Goal: Information Seeking & Learning: Learn about a topic

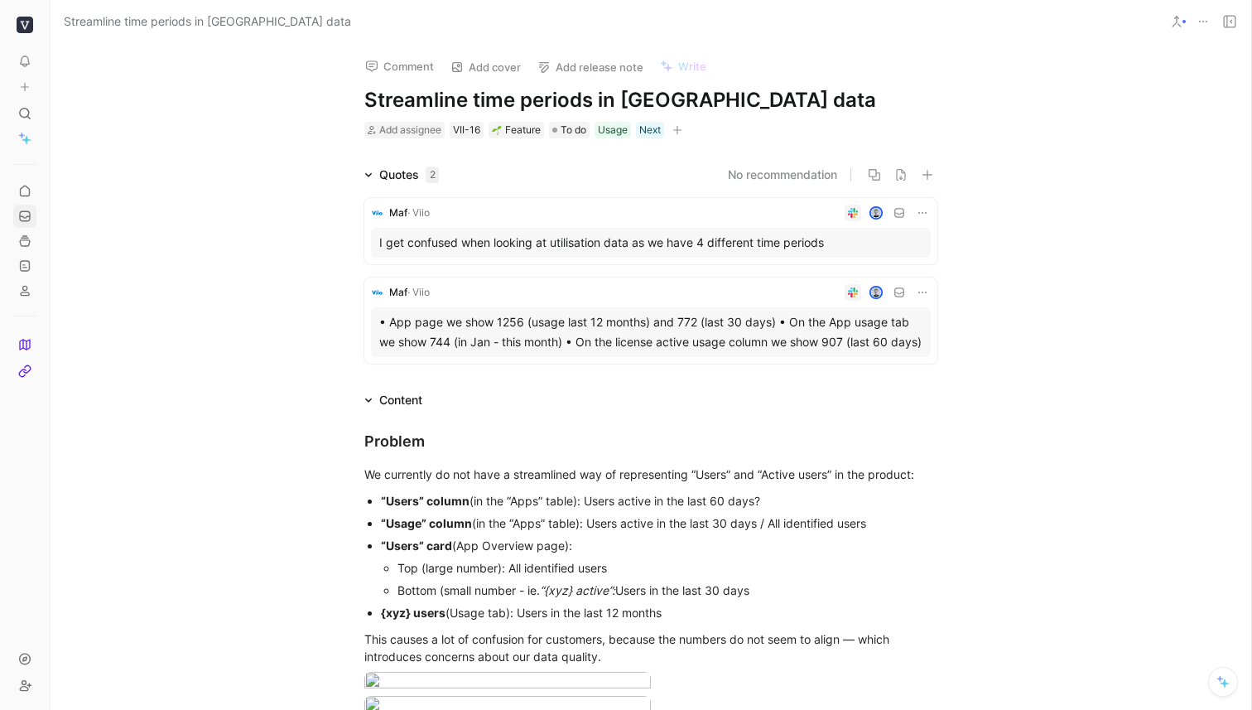
click at [25, 213] on icon at bounding box center [24, 215] width 13 height 13
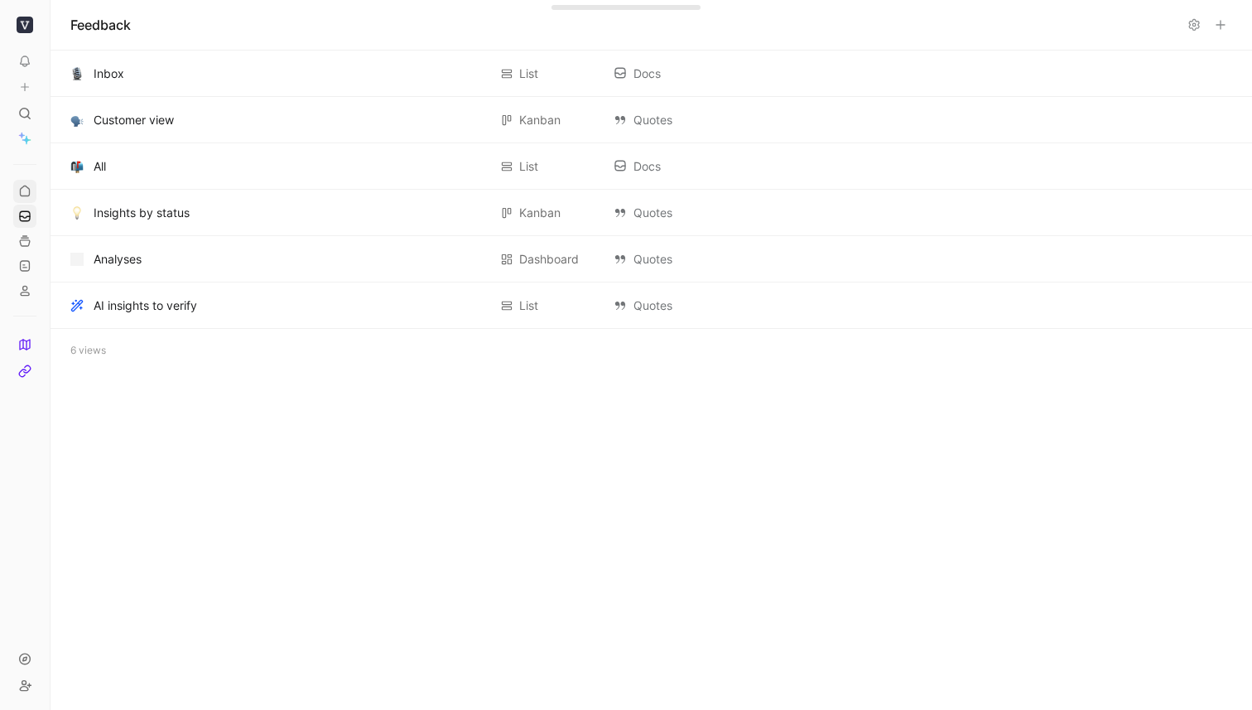
click at [24, 192] on icon at bounding box center [24, 191] width 13 height 13
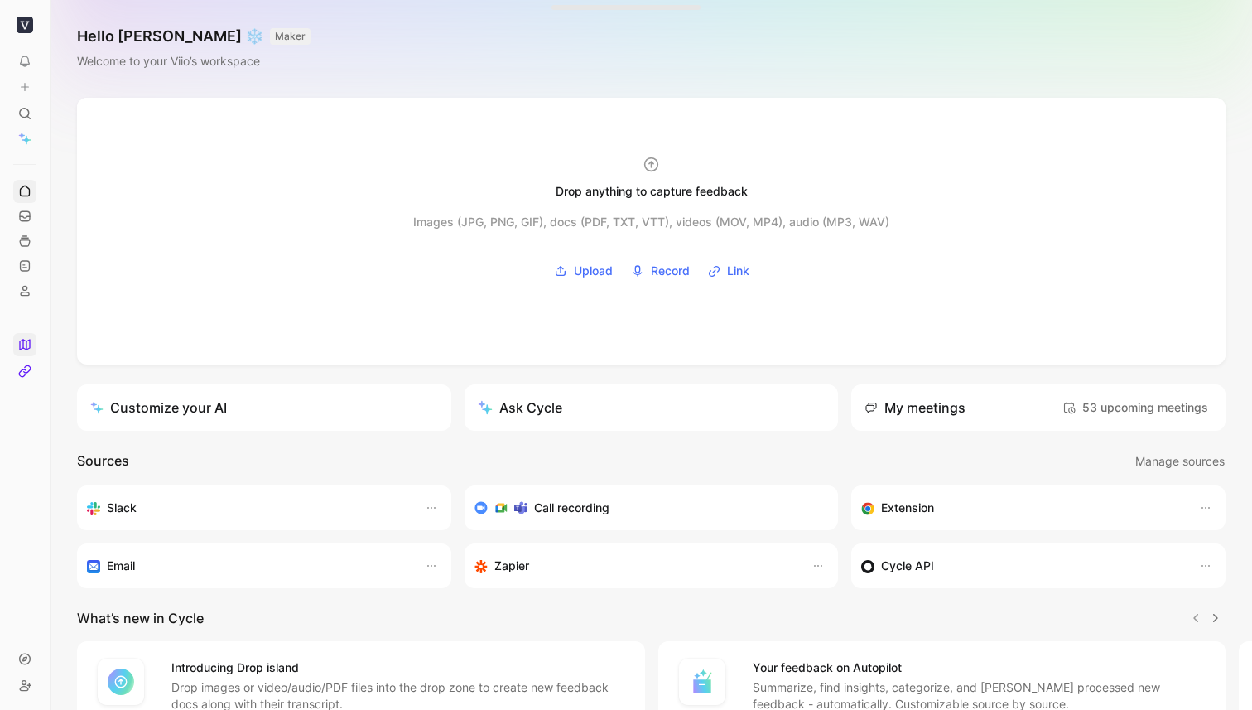
click at [23, 341] on icon at bounding box center [24, 344] width 13 height 13
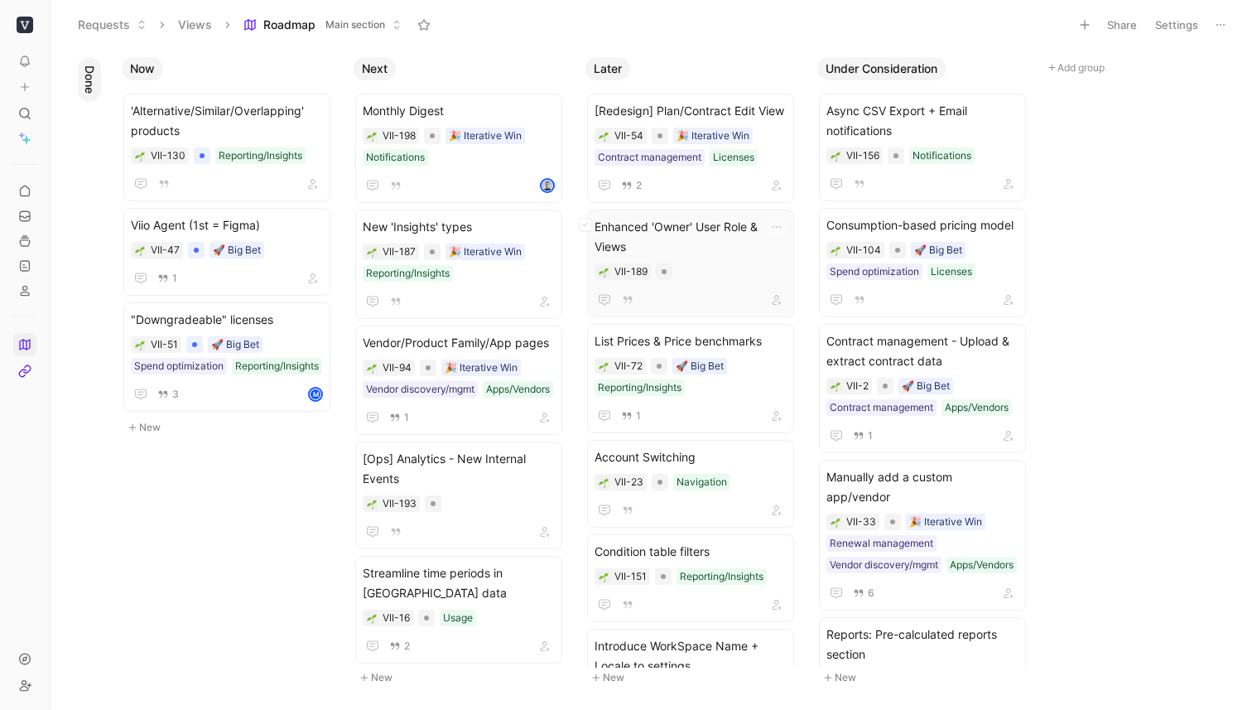
click at [705, 233] on span "Enhanced 'Owner' User Role & Views" at bounding box center [690, 237] width 192 height 40
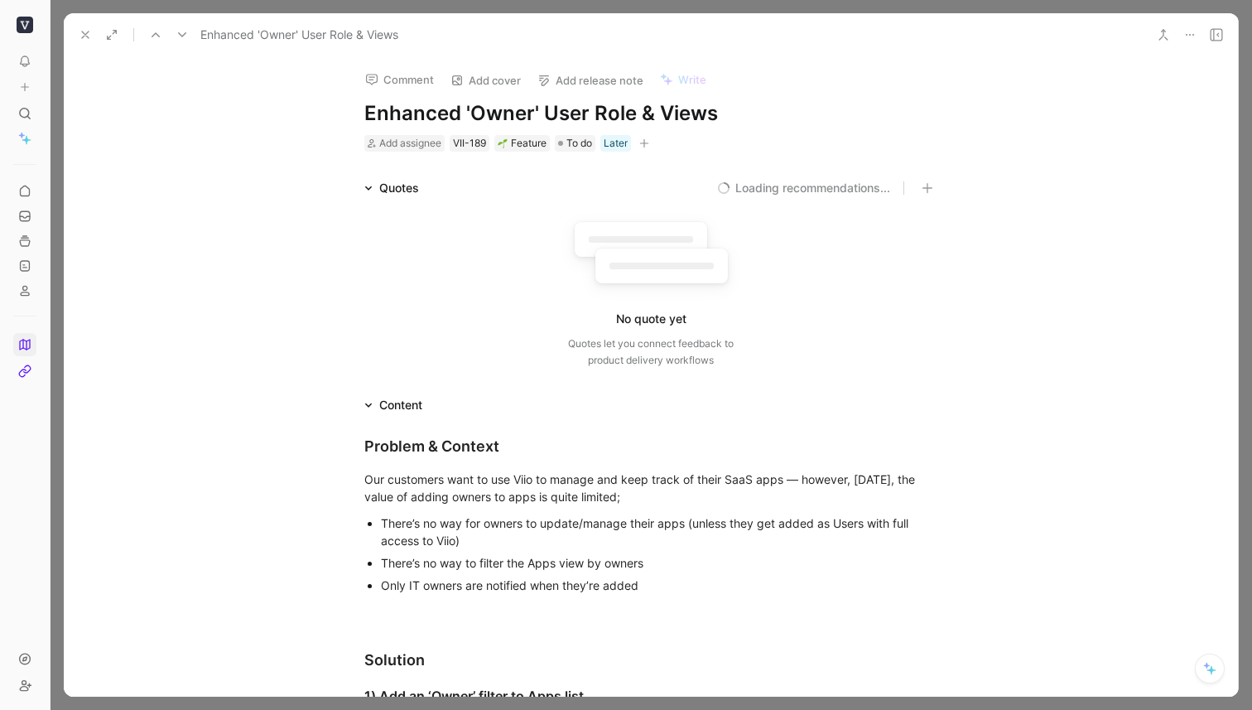
click at [85, 31] on icon at bounding box center [85, 34] width 13 height 13
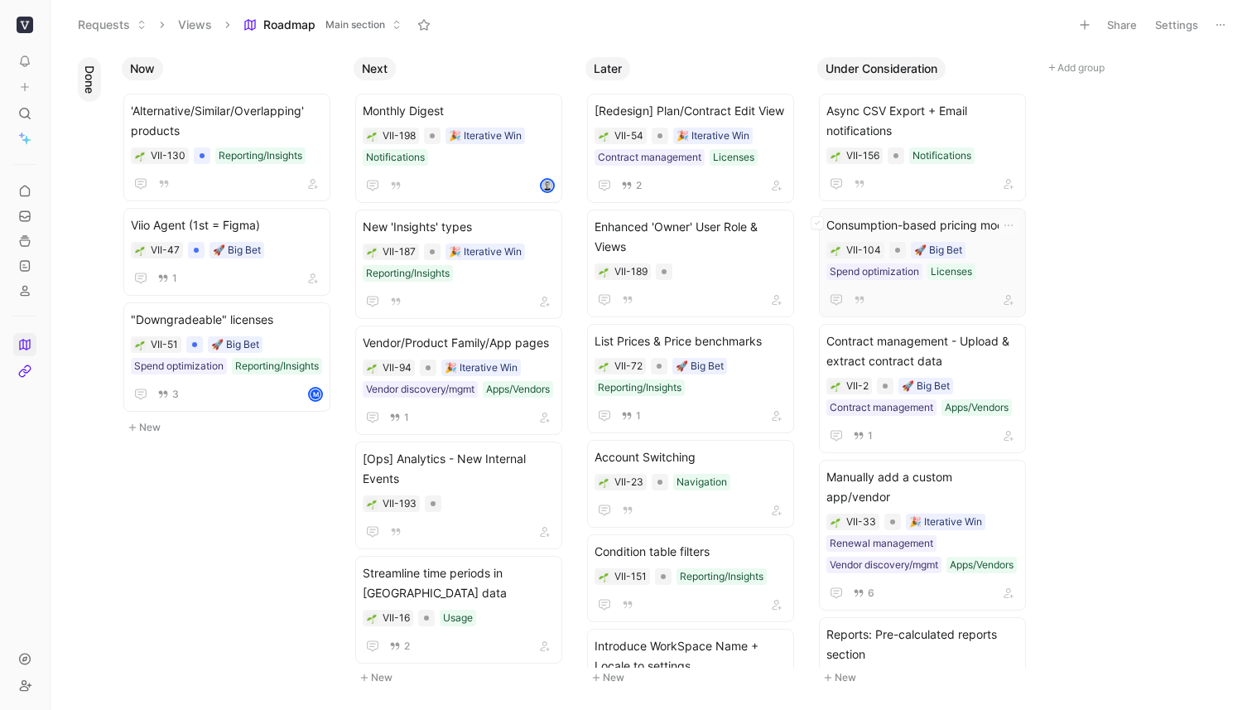
click at [887, 224] on span "Consumption-based pricing model" at bounding box center [922, 225] width 192 height 20
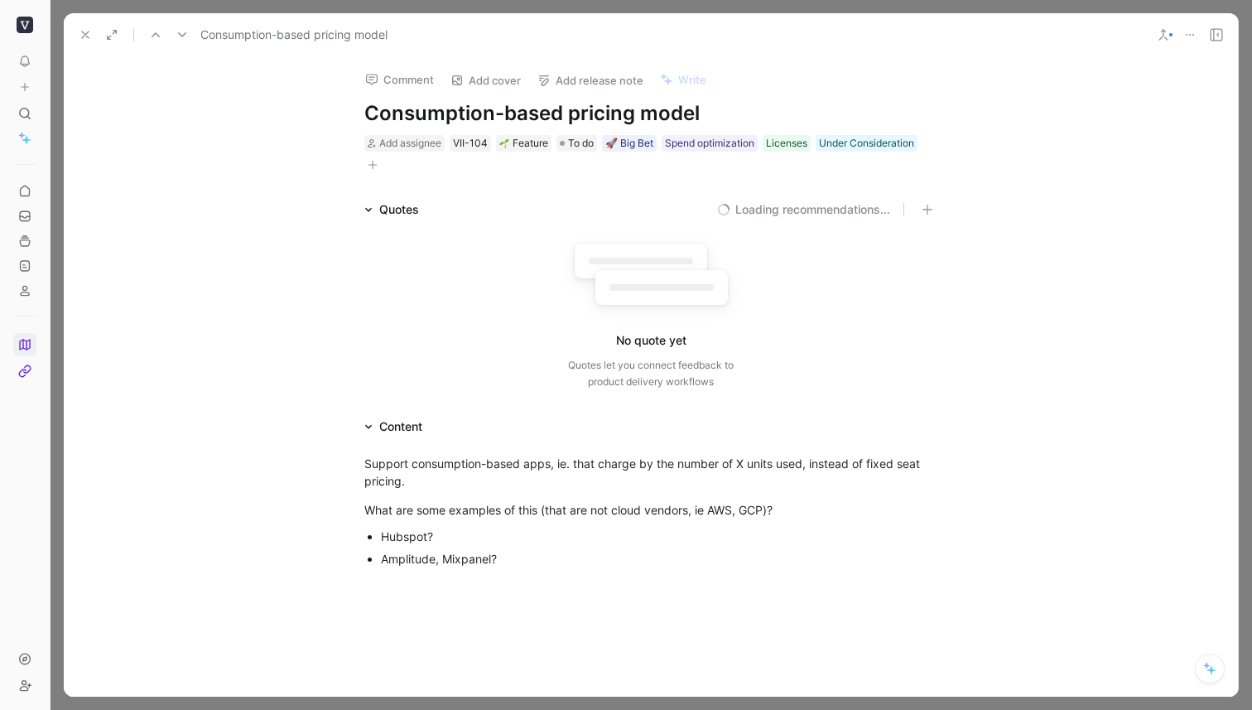
click at [534, 563] on div "Amplitude, Mixpanel?" at bounding box center [659, 558] width 556 height 17
click at [530, 530] on div "Hubspot?" at bounding box center [659, 535] width 556 height 17
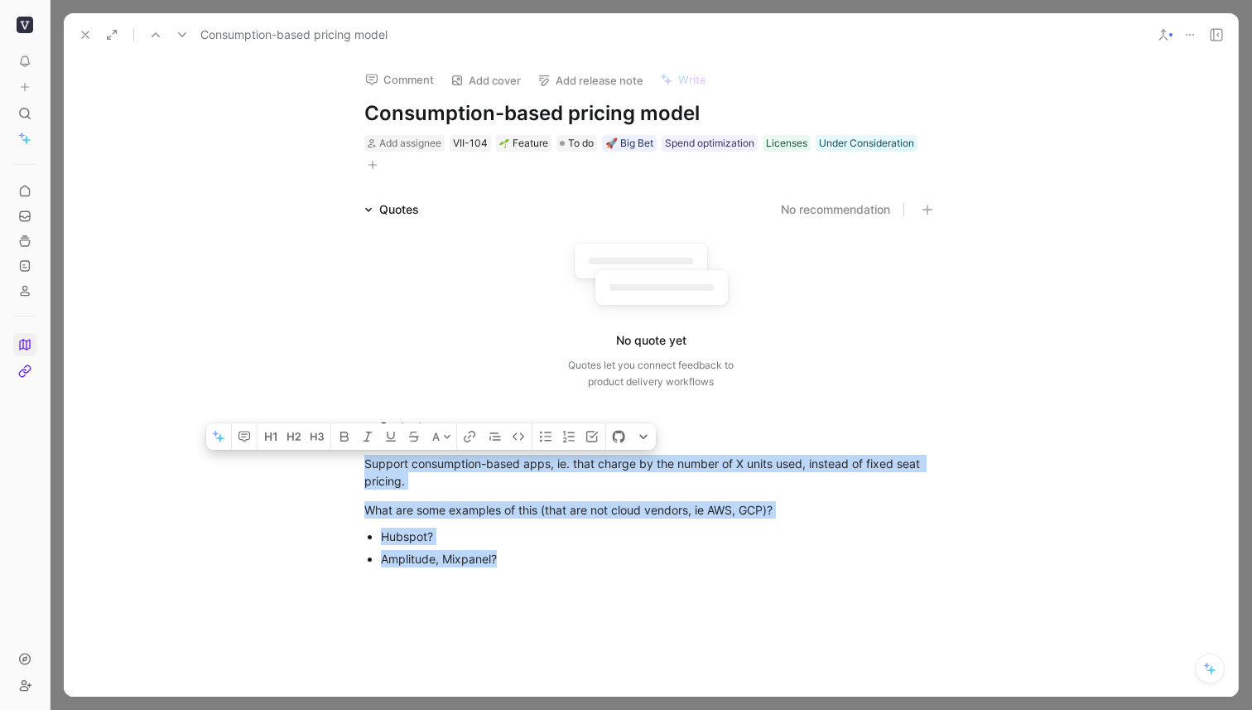
copy div "Support consumption-based apps, ie. that charge by the number of X units used, …"
click at [718, 580] on div "Support consumption-based apps, ie. that charge by the number of X units used, …" at bounding box center [651, 509] width 1174 height 147
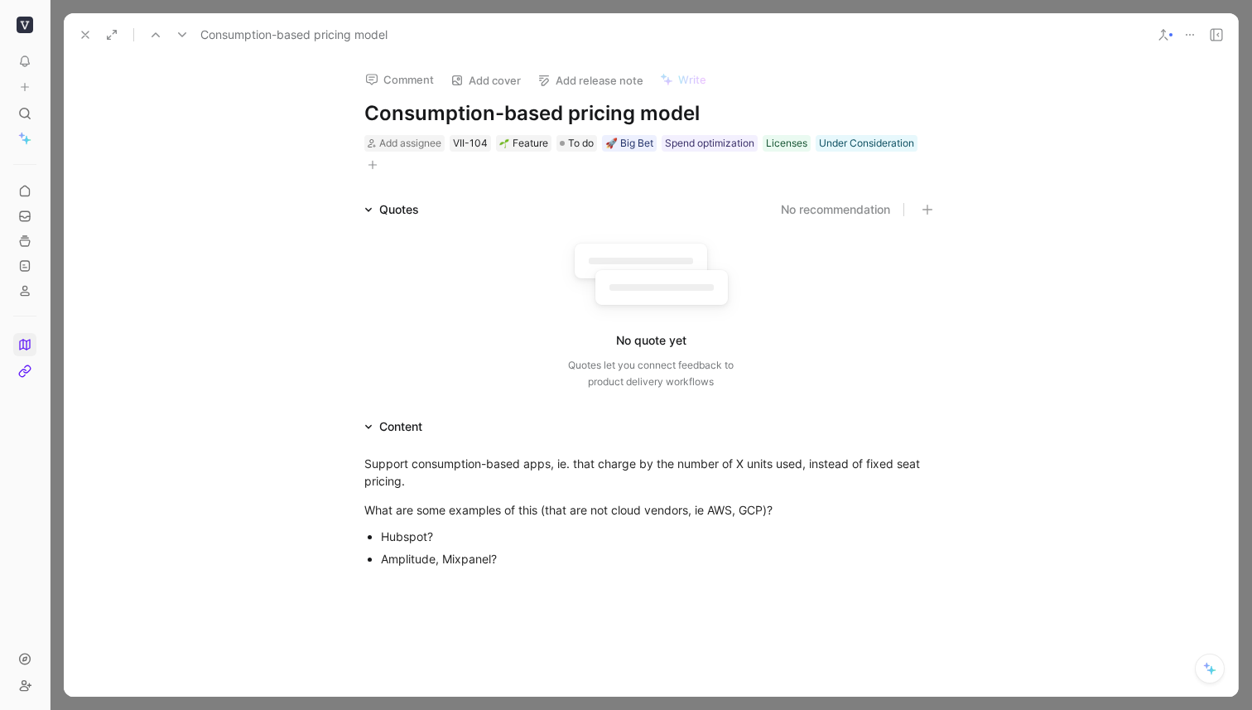
click at [86, 29] on icon at bounding box center [85, 34] width 13 height 13
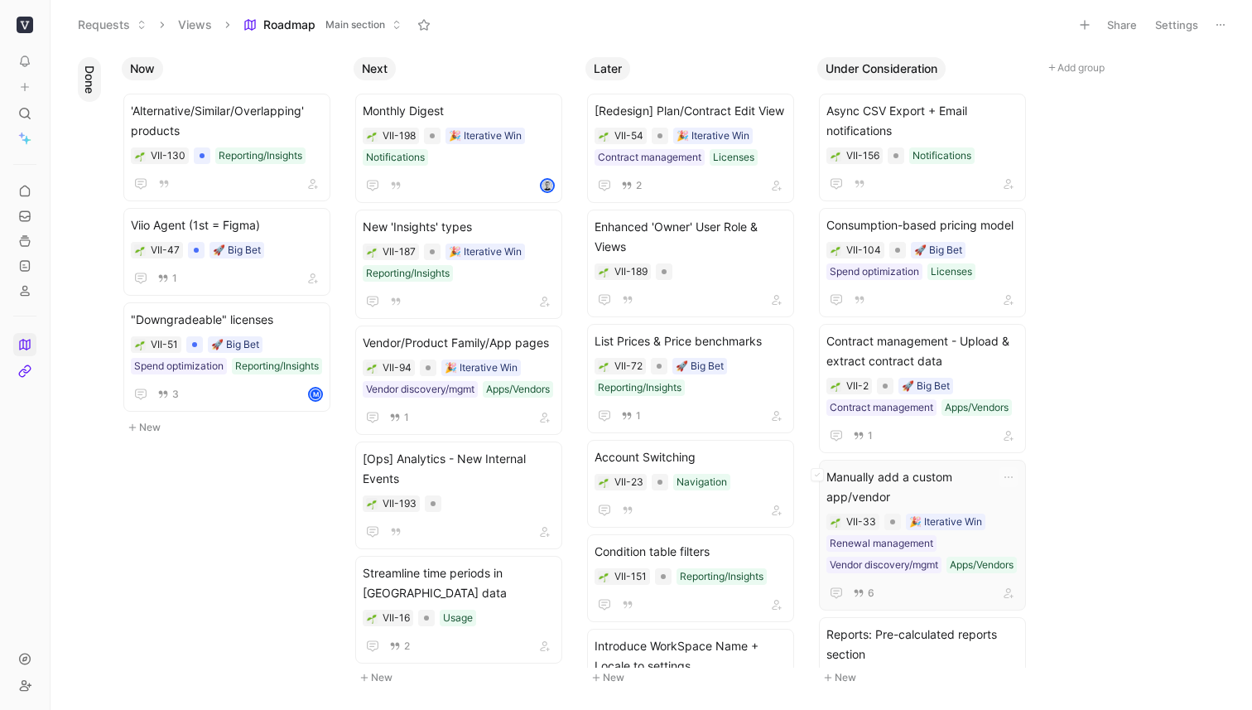
click at [963, 469] on span "Manually add a custom app/vendor" at bounding box center [922, 487] width 192 height 40
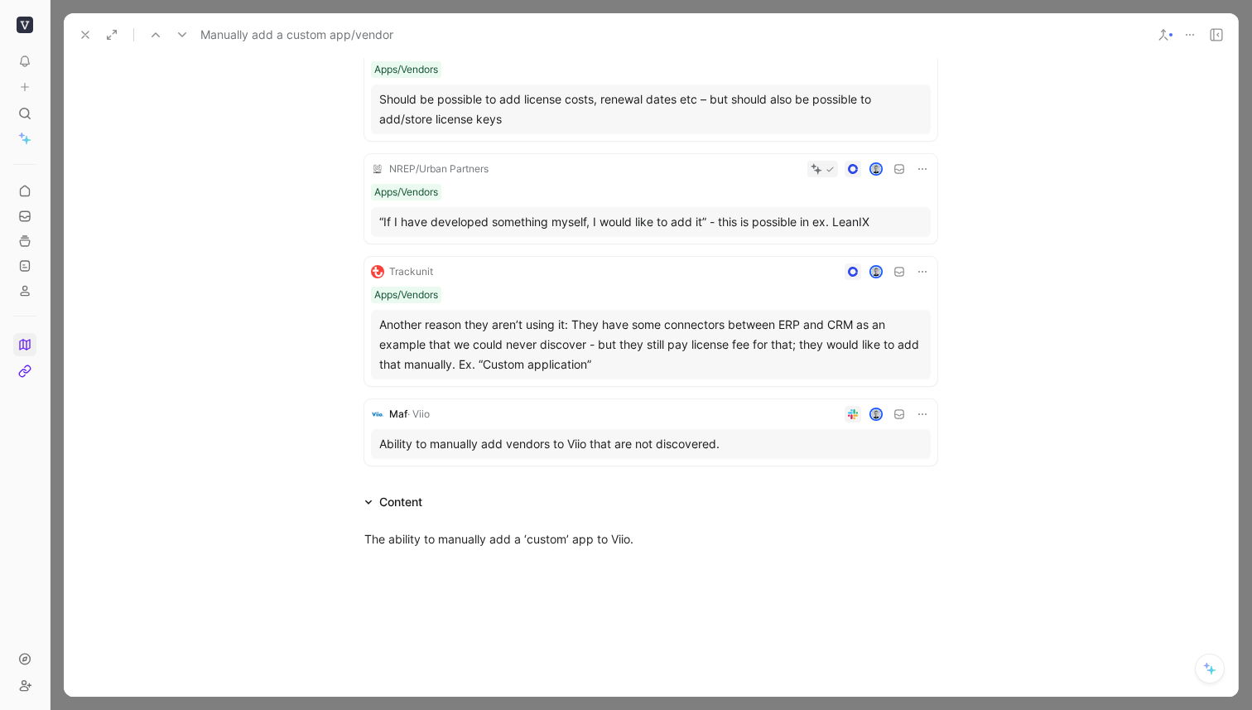
scroll to position [653, 0]
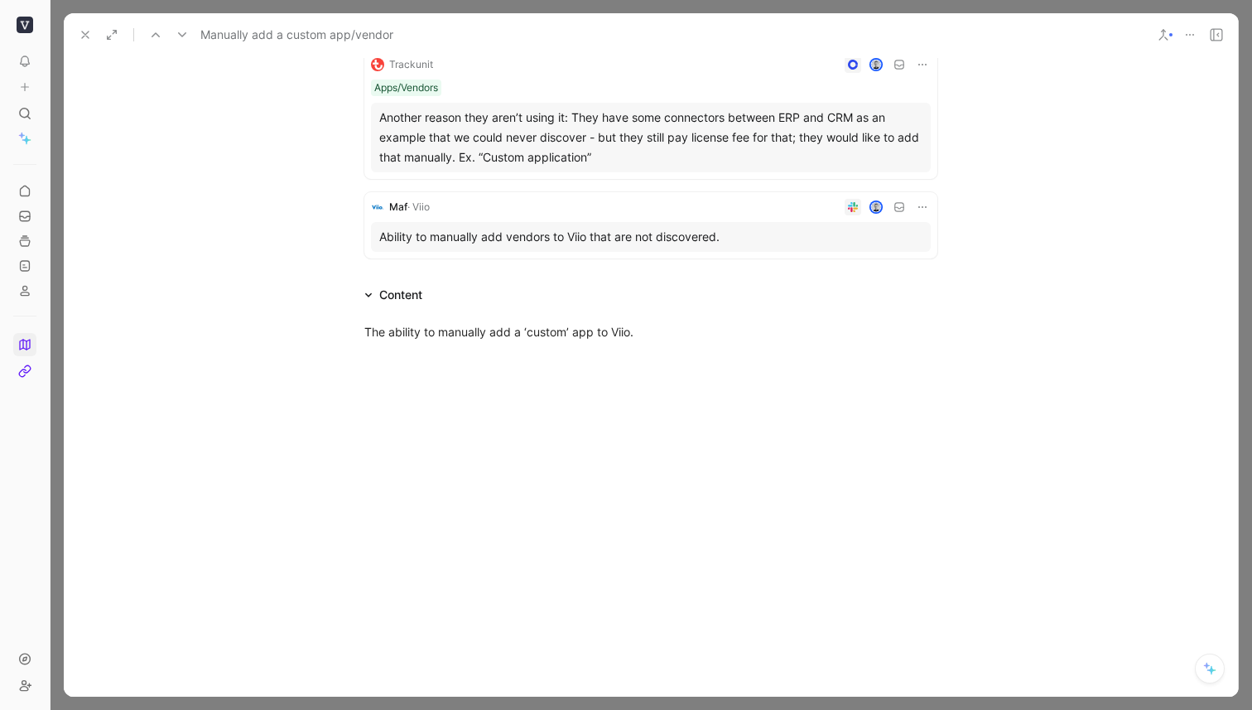
click at [88, 36] on icon at bounding box center [85, 34] width 13 height 13
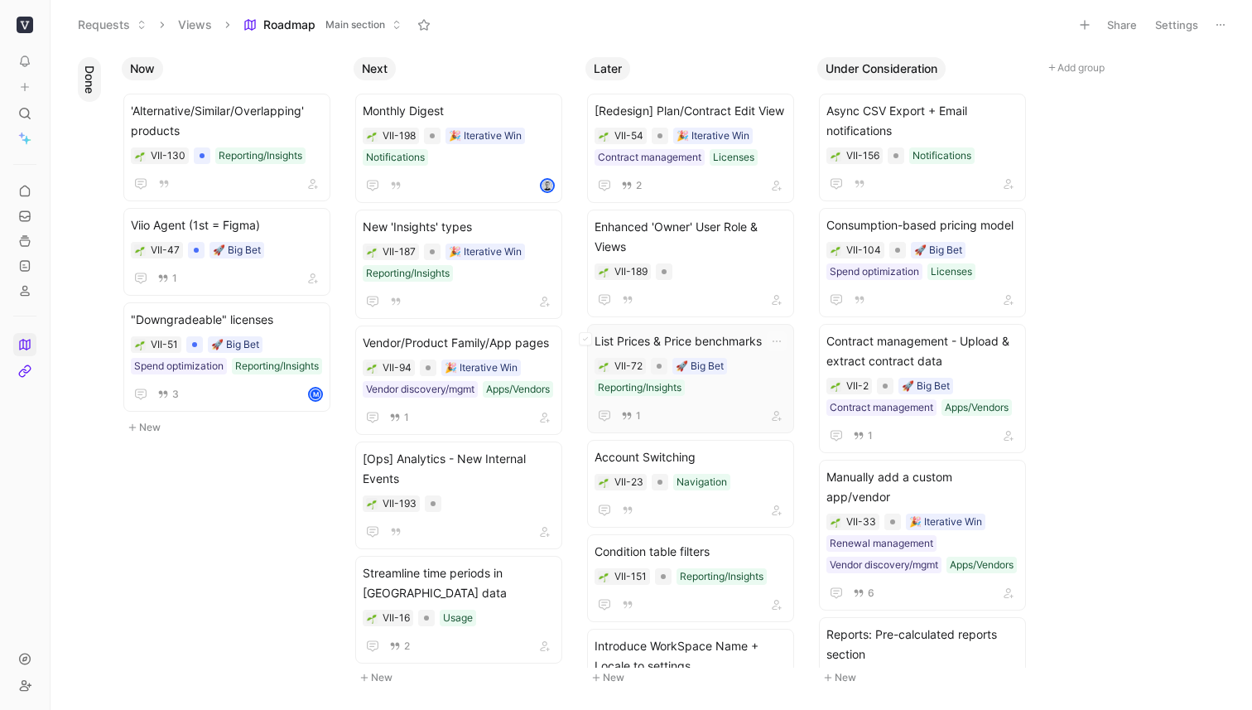
click at [681, 338] on span "List Prices & Price benchmarks" at bounding box center [690, 341] width 192 height 20
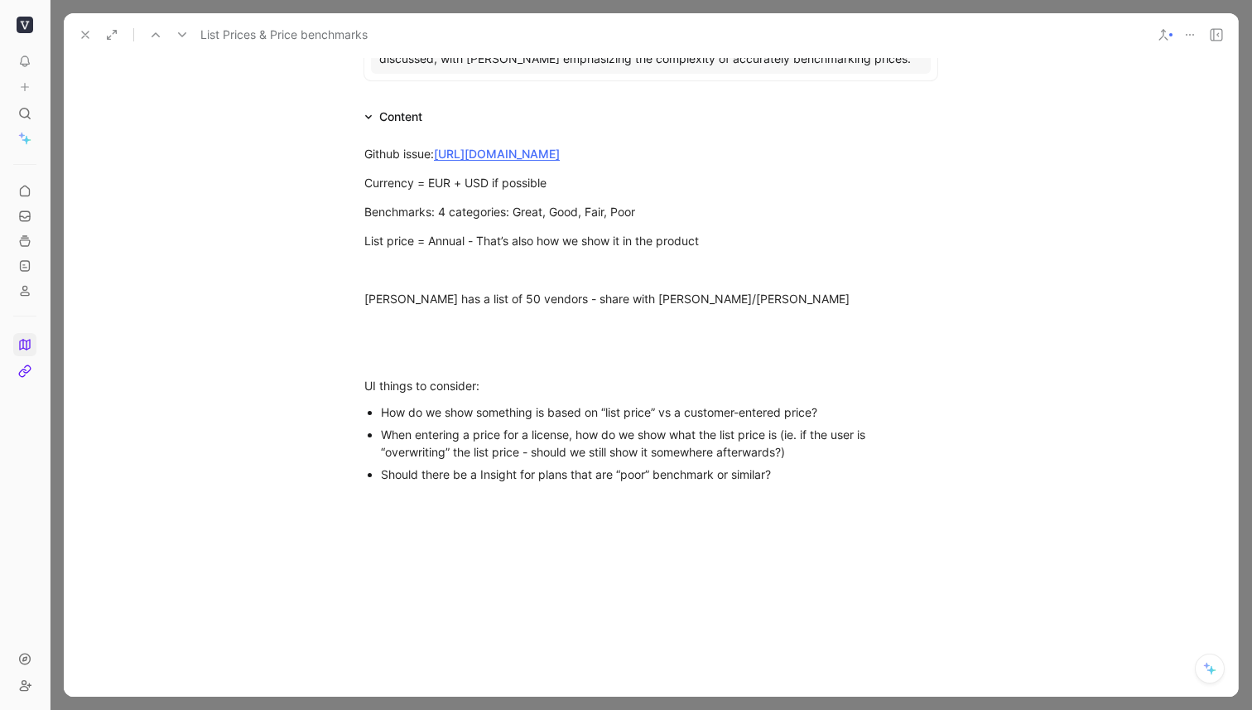
scroll to position [333, 0]
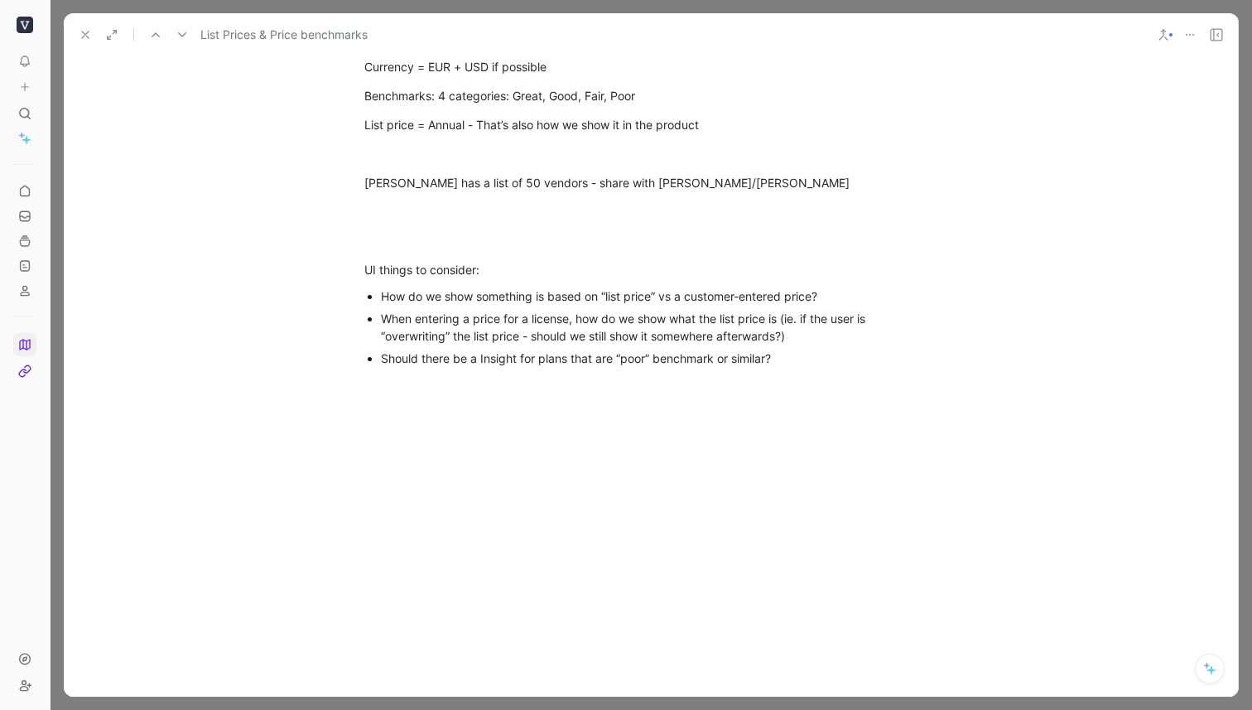
click at [87, 36] on use at bounding box center [85, 34] width 7 height 7
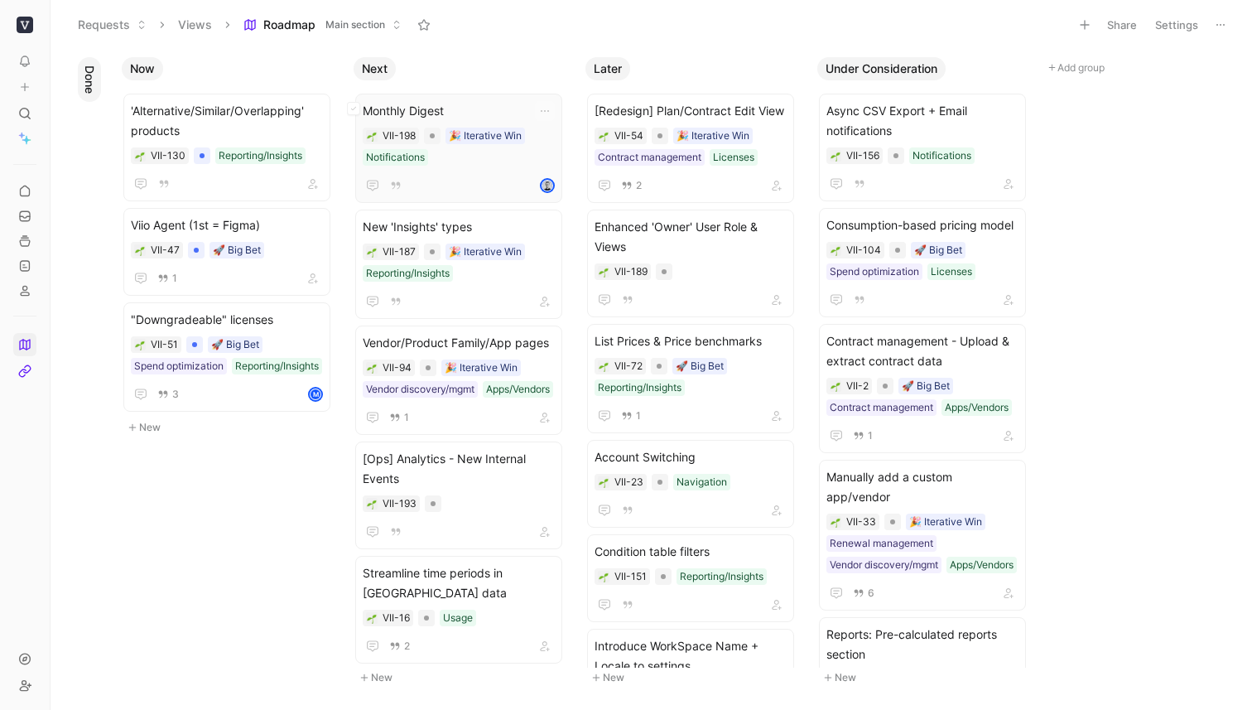
click at [414, 105] on span "Monthly Digest" at bounding box center [459, 111] width 192 height 20
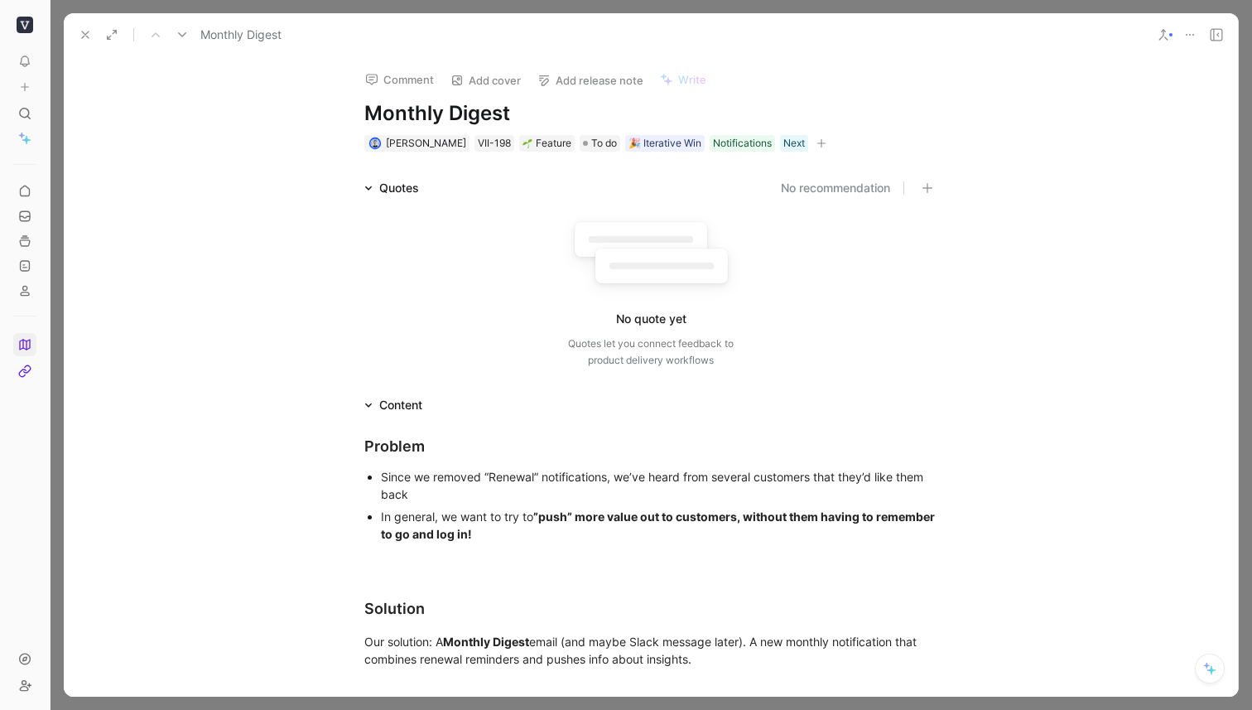
click at [83, 36] on use at bounding box center [85, 34] width 7 height 7
